Goal: Task Accomplishment & Management: Manage account settings

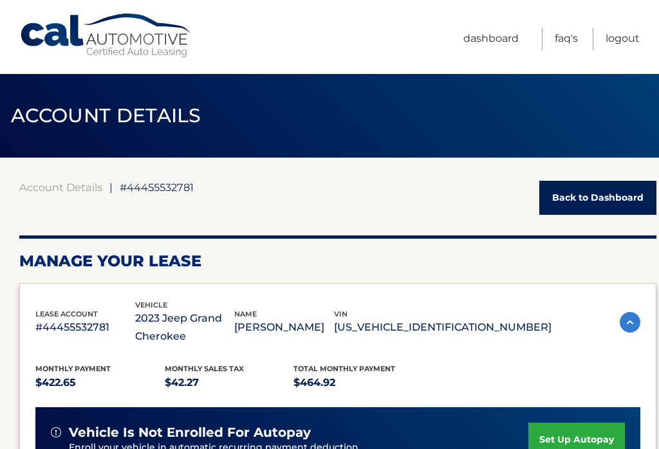
click at [488, 48] on link "Dashboard" at bounding box center [490, 39] width 55 height 23
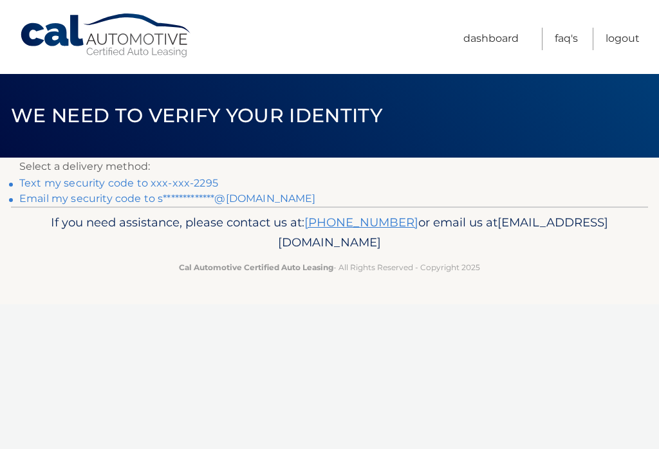
click at [201, 188] on link "Text my security code to xxx-xxx-2295" at bounding box center [118, 183] width 199 height 12
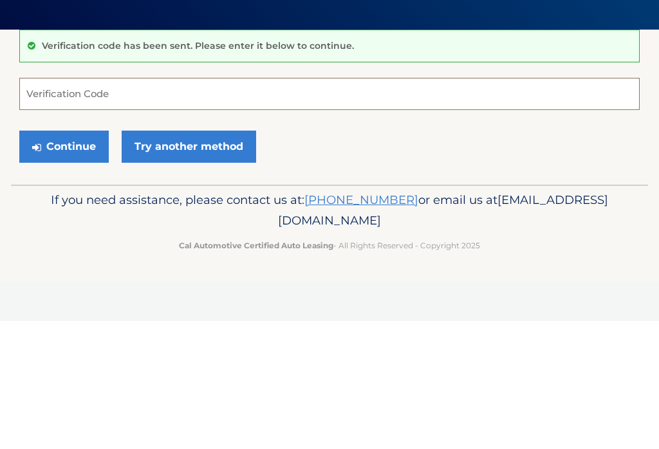
click at [102, 206] on input "Verification Code" at bounding box center [329, 222] width 620 height 32
type input "128836"
click at [66, 259] on button "Continue" at bounding box center [63, 275] width 89 height 32
click at [69, 277] on button "Continue" at bounding box center [63, 275] width 89 height 32
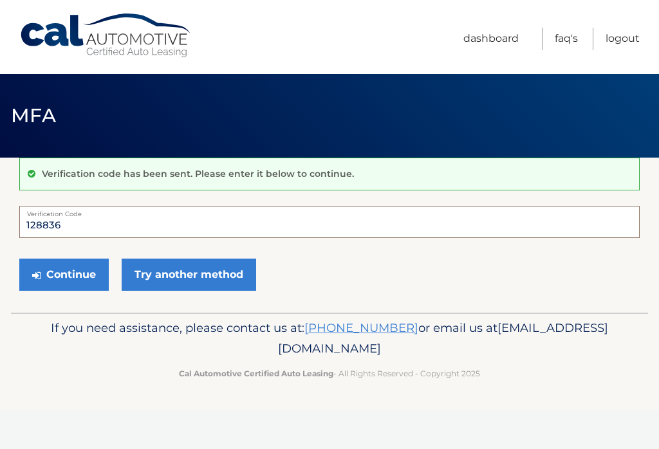
click at [78, 224] on input "128836" at bounding box center [329, 222] width 620 height 32
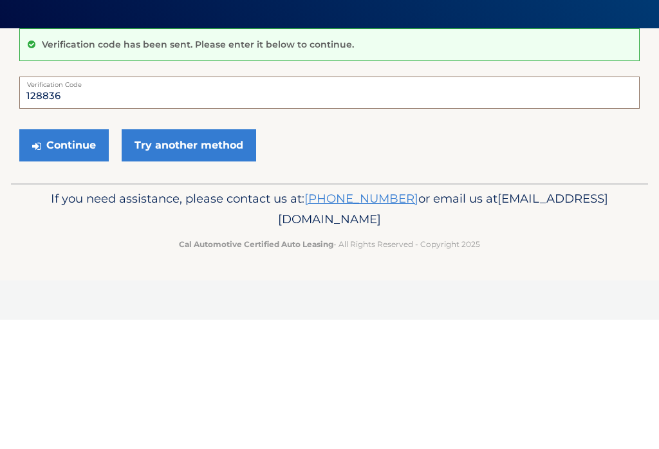
type input "128836"
click at [71, 259] on button "Continue" at bounding box center [63, 275] width 89 height 32
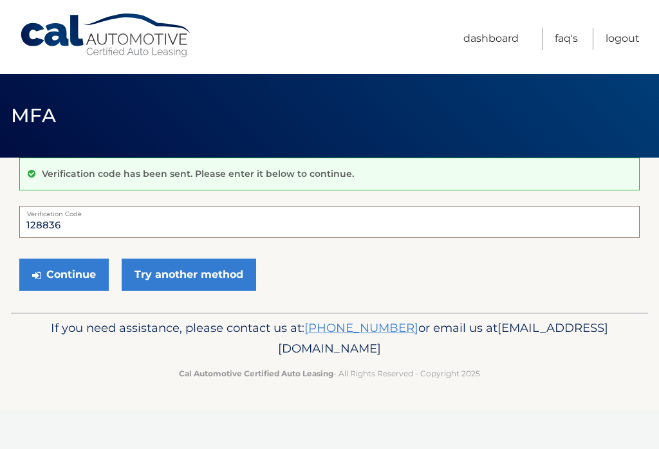
click at [98, 221] on input "128836" at bounding box center [329, 222] width 620 height 32
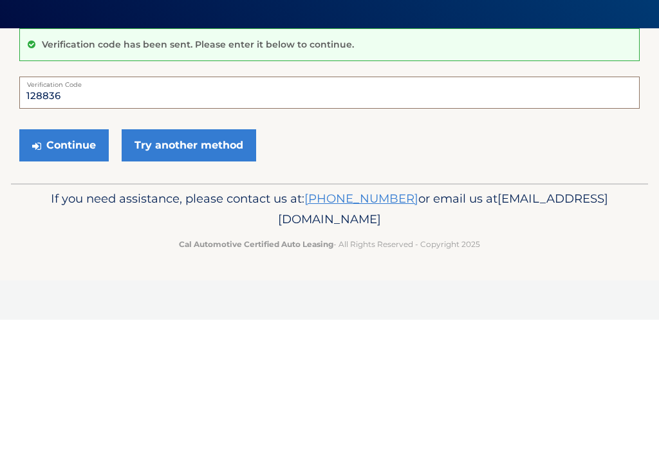
type input "128836"
click at [71, 259] on button "Continue" at bounding box center [63, 275] width 89 height 32
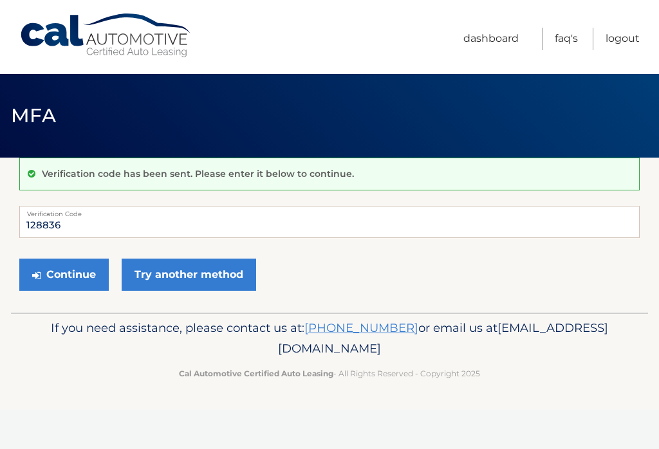
click at [59, 278] on button "Continue" at bounding box center [63, 275] width 89 height 32
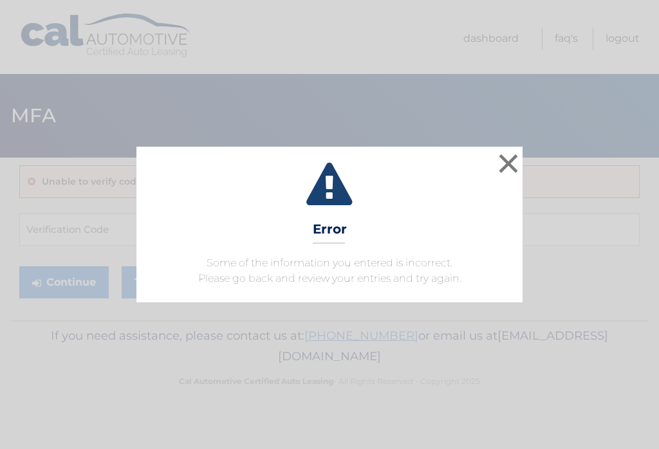
click at [500, 170] on button "×" at bounding box center [508, 163] width 26 height 26
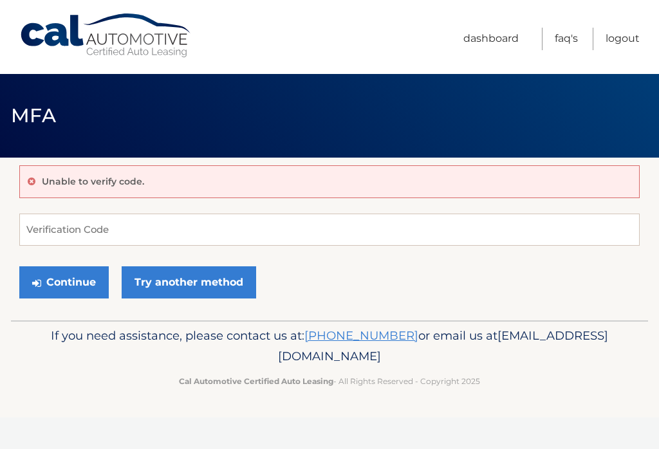
click at [75, 280] on button "Continue" at bounding box center [63, 282] width 89 height 32
click at [633, 44] on link "Logout" at bounding box center [622, 39] width 34 height 23
click at [634, 50] on link "Logout" at bounding box center [622, 39] width 34 height 23
click at [630, 43] on link "Logout" at bounding box center [622, 39] width 34 height 23
click at [630, 39] on link "Logout" at bounding box center [622, 39] width 34 height 23
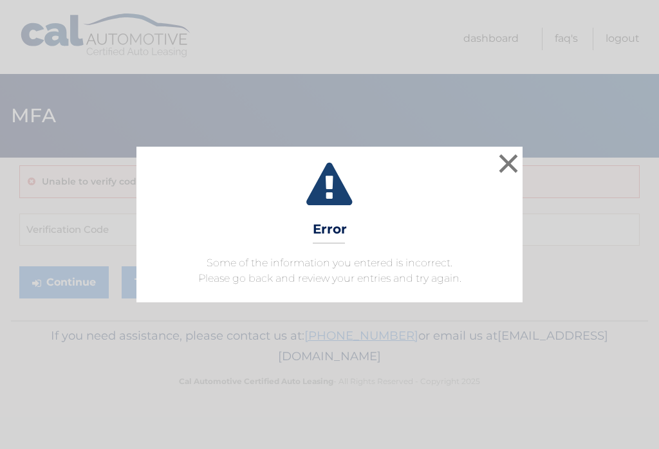
click at [504, 162] on button "×" at bounding box center [508, 163] width 26 height 26
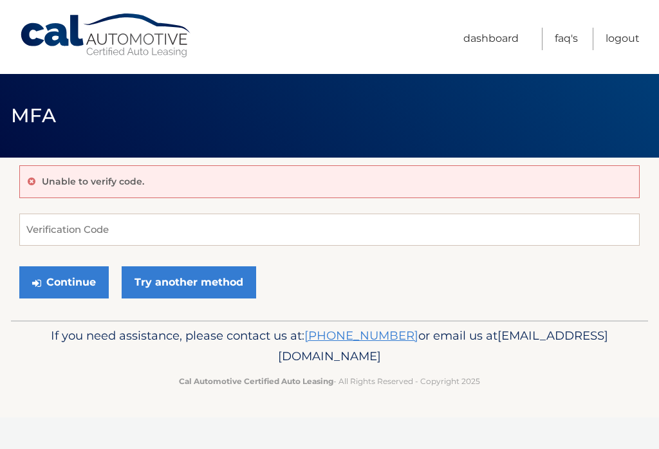
click at [491, 40] on link "Dashboard" at bounding box center [490, 39] width 55 height 23
click at [488, 38] on link "Dashboard" at bounding box center [490, 39] width 55 height 23
click at [489, 44] on link "Dashboard" at bounding box center [490, 39] width 55 height 23
click at [623, 41] on link "Logout" at bounding box center [622, 39] width 34 height 23
click at [636, 28] on link "Logout" at bounding box center [622, 39] width 34 height 23
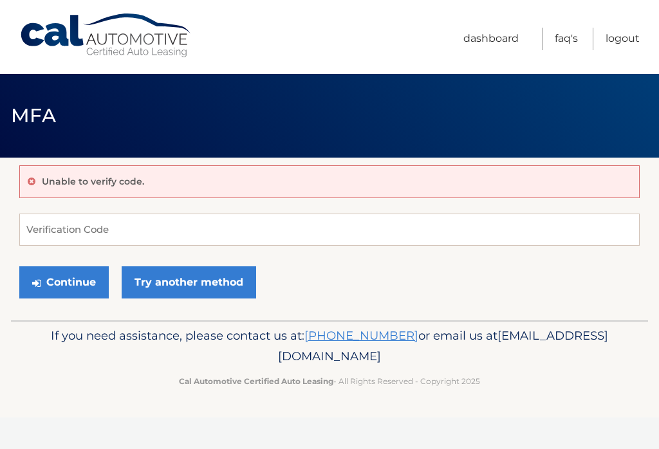
click at [626, 28] on link "Logout" at bounding box center [622, 39] width 34 height 23
click at [632, 35] on link "Logout" at bounding box center [622, 39] width 34 height 23
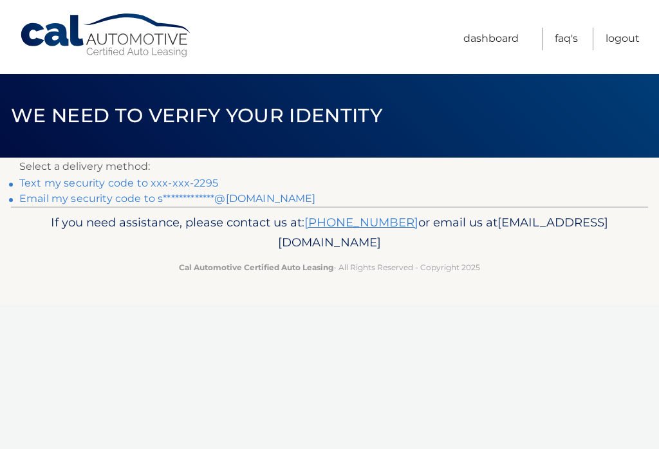
click at [135, 183] on link "Text my security code to xxx-xxx-2295" at bounding box center [118, 183] width 199 height 12
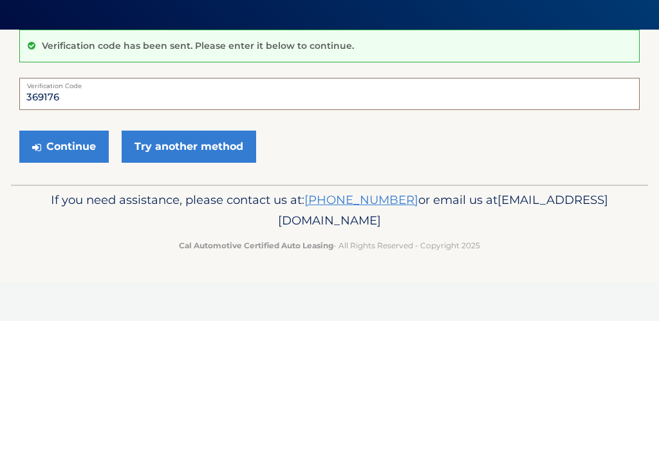
type input "369176"
click at [71, 259] on button "Continue" at bounding box center [63, 275] width 89 height 32
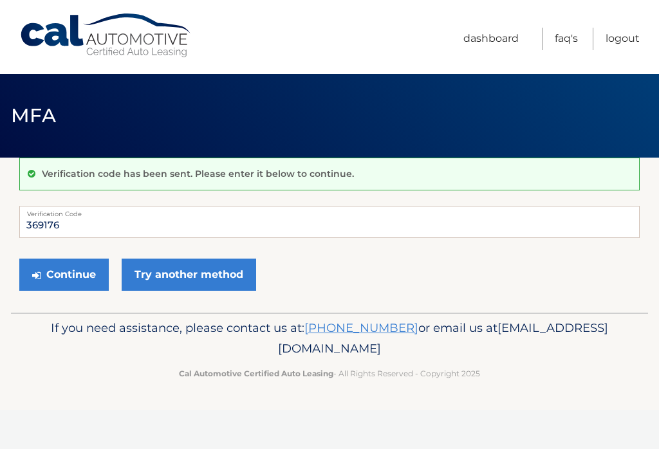
click at [67, 287] on button "Continue" at bounding box center [63, 275] width 89 height 32
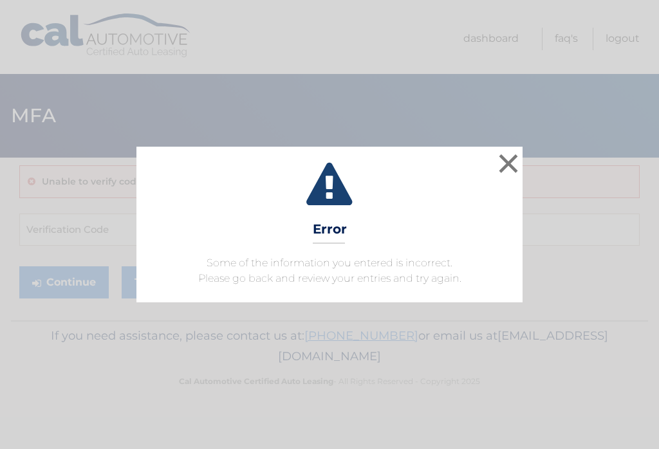
click at [507, 170] on button "×" at bounding box center [508, 163] width 26 height 26
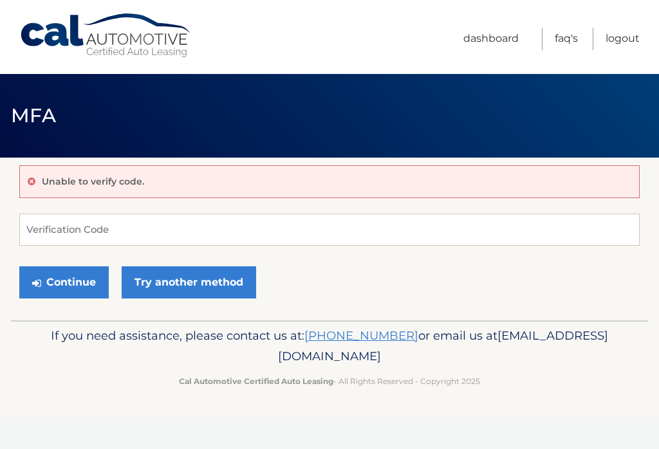
click at [614, 48] on link "Logout" at bounding box center [622, 39] width 34 height 23
